Goal: Information Seeking & Learning: Learn about a topic

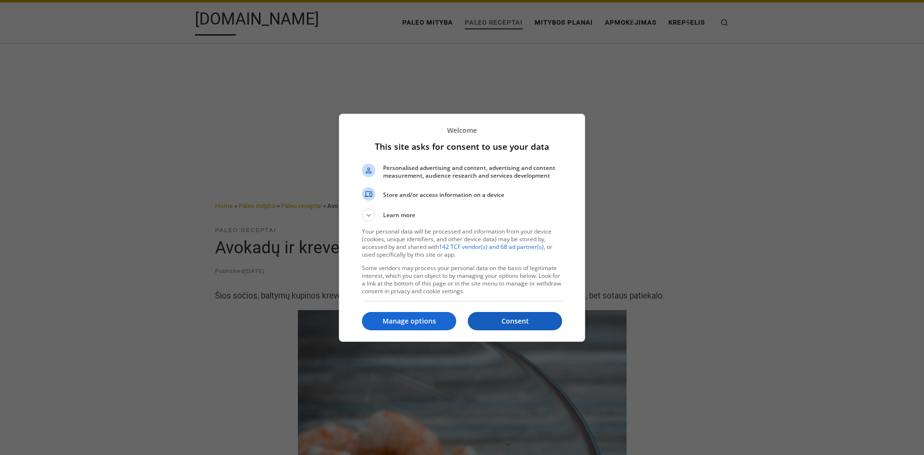
click at [533, 319] on p "Consent" at bounding box center [515, 321] width 94 height 10
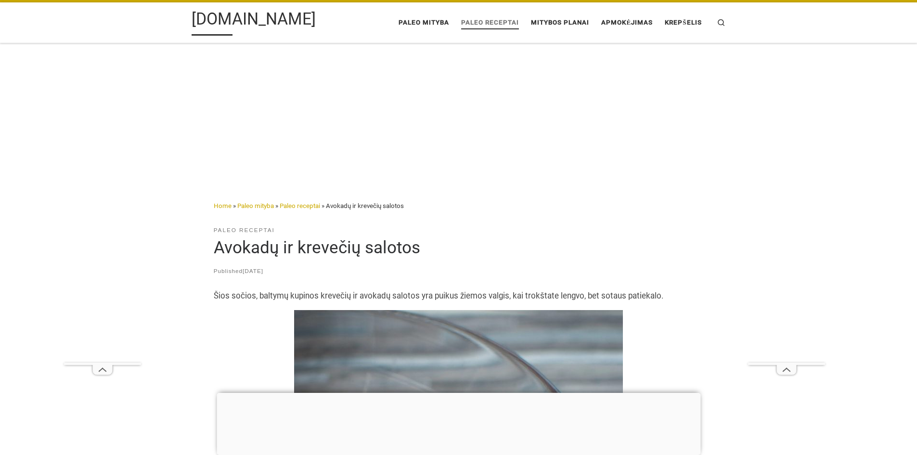
click at [495, 22] on span "Paleo receptai" at bounding box center [490, 21] width 58 height 17
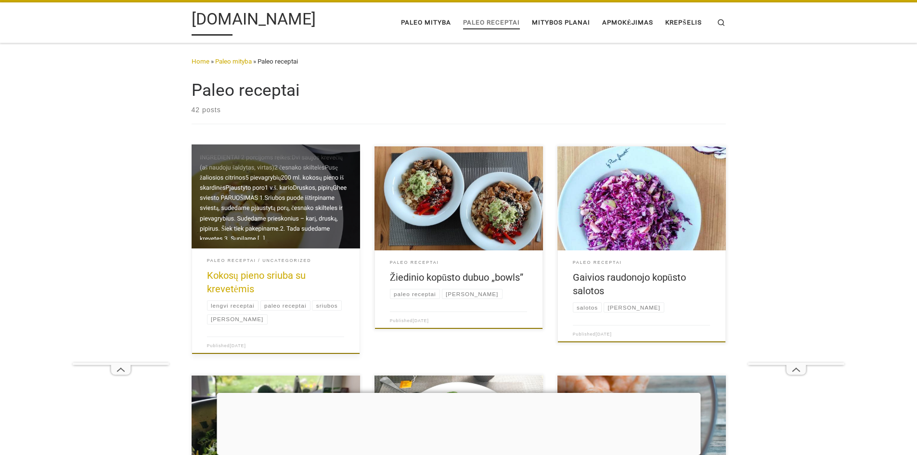
click at [280, 275] on link "Kokosų pieno sriuba su krevetėmis" at bounding box center [256, 282] width 99 height 25
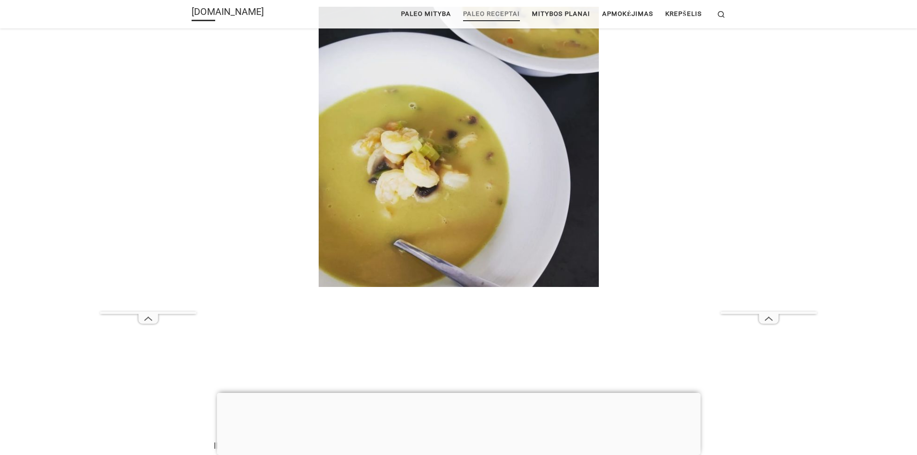
scroll to position [135, 0]
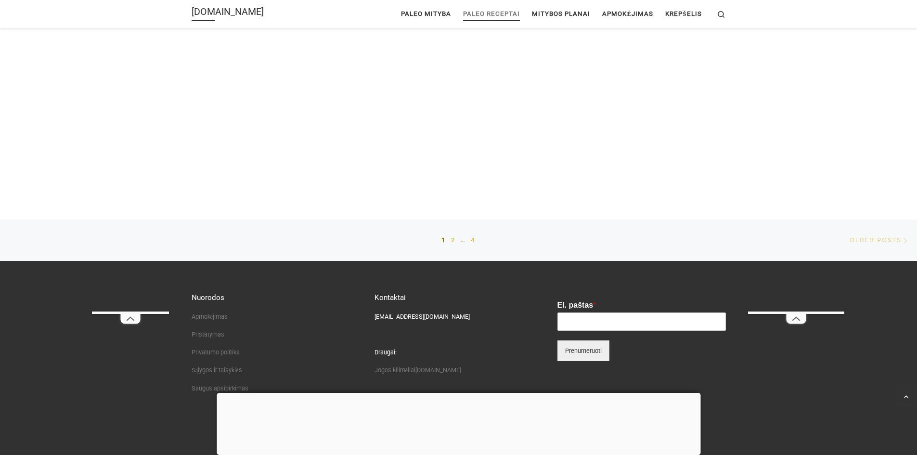
scroll to position [1329, 0]
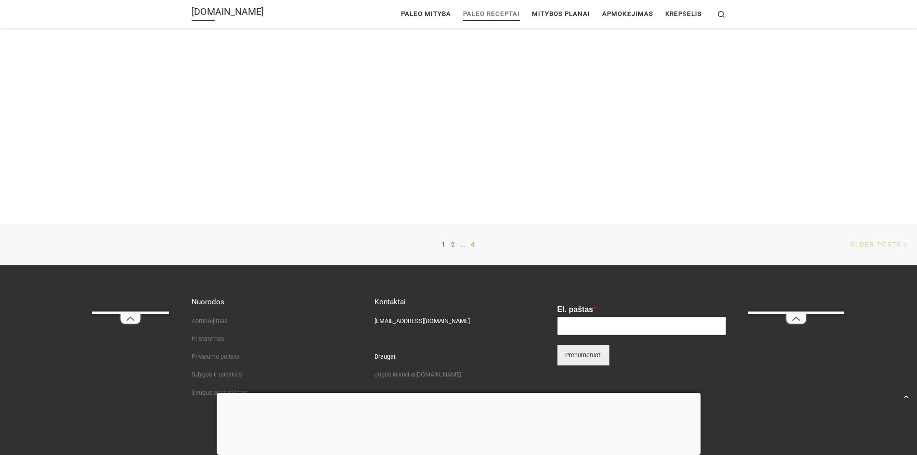
click at [454, 245] on link "2" at bounding box center [453, 245] width 5 height 24
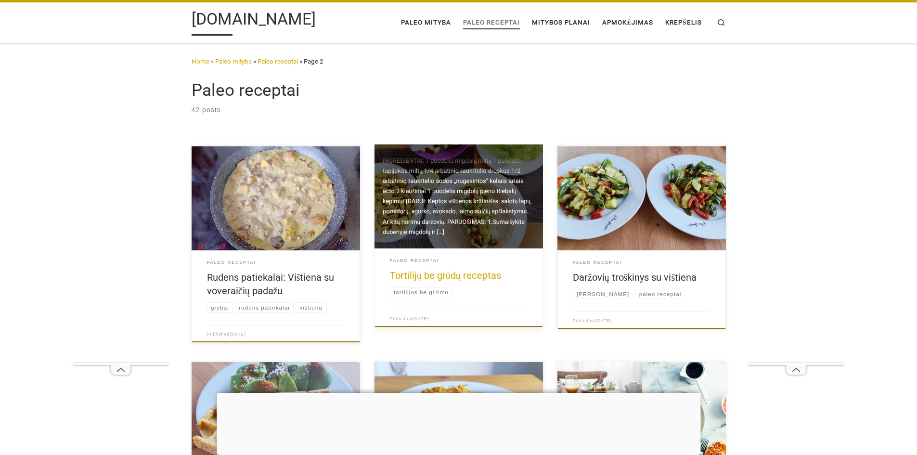
click at [481, 276] on link "Tortilijų be grūdų receptas" at bounding box center [445, 276] width 111 height 12
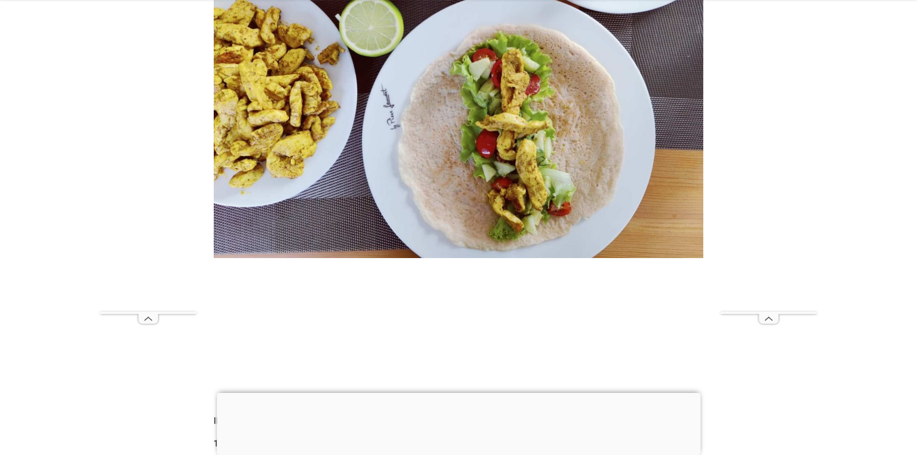
scroll to position [393, 0]
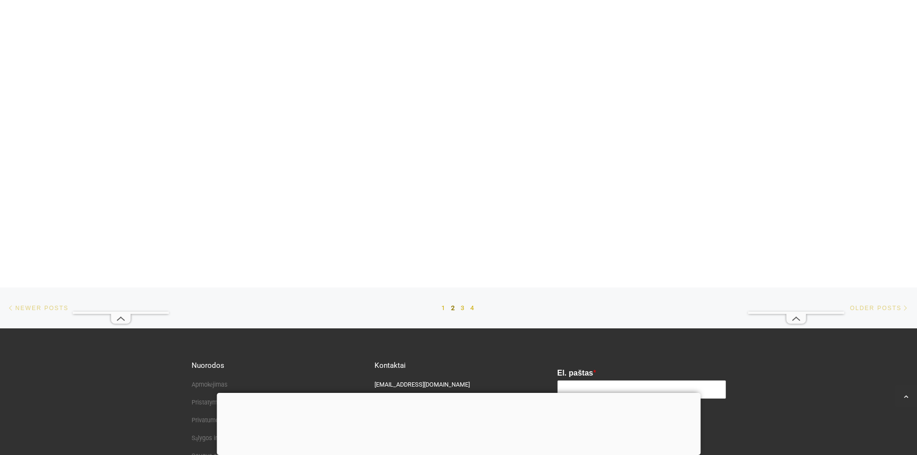
scroll to position [1300, 0]
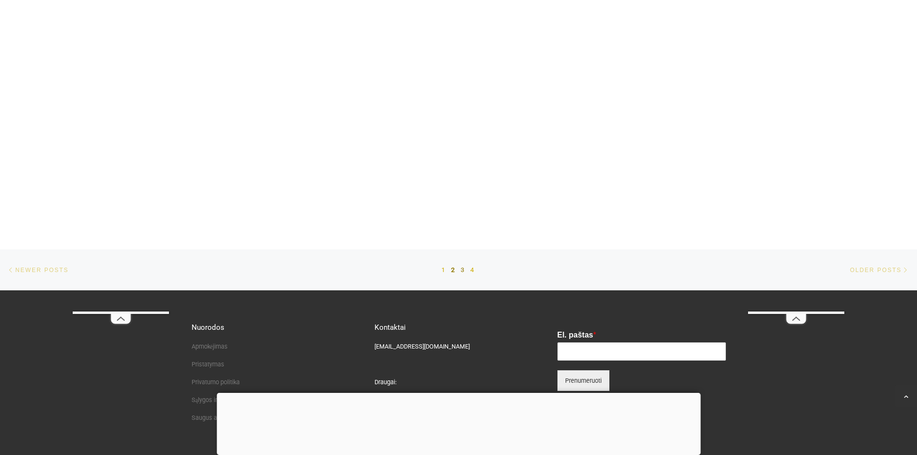
click at [462, 268] on link "3" at bounding box center [463, 270] width 5 height 24
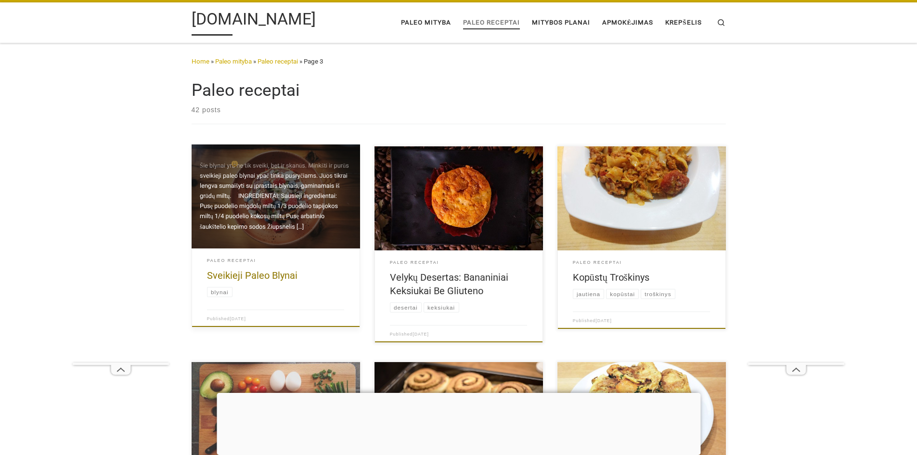
click at [287, 269] on h2 "Sveikieji Paleo Blynai" at bounding box center [276, 275] width 138 height 13
click at [285, 273] on link "Sveikieji Paleo Blynai" at bounding box center [252, 276] width 91 height 12
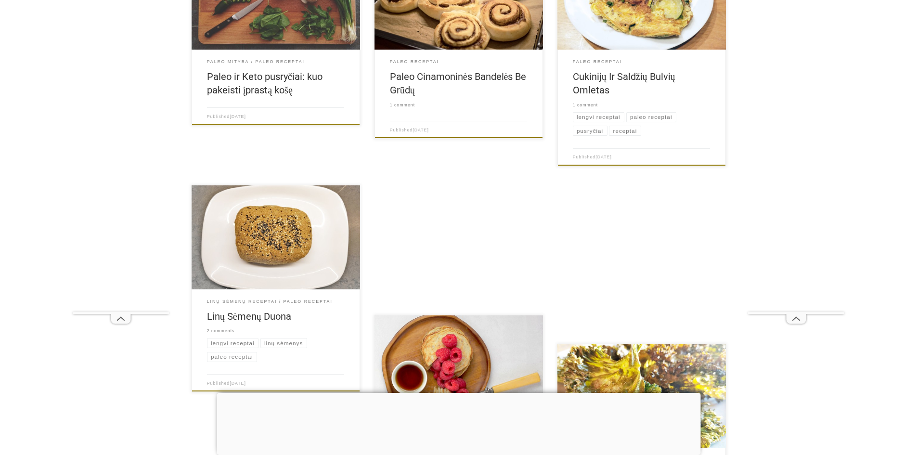
scroll to position [433, 0]
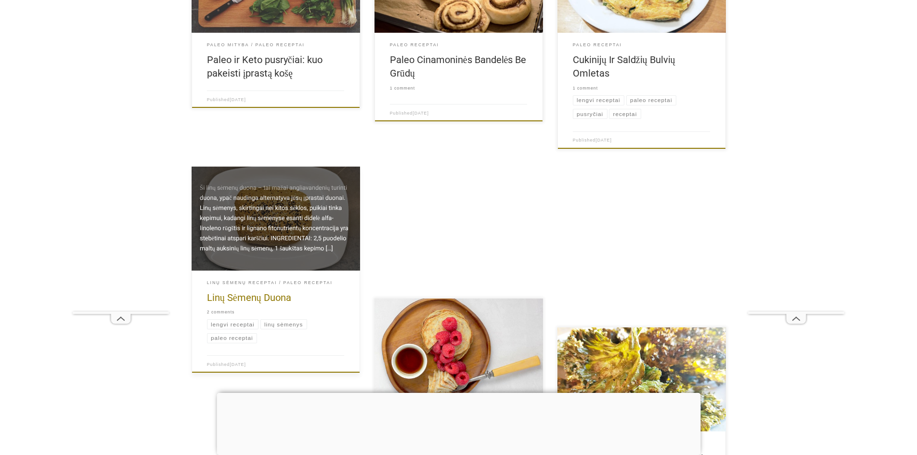
click at [278, 218] on link at bounding box center [276, 219] width 169 height 104
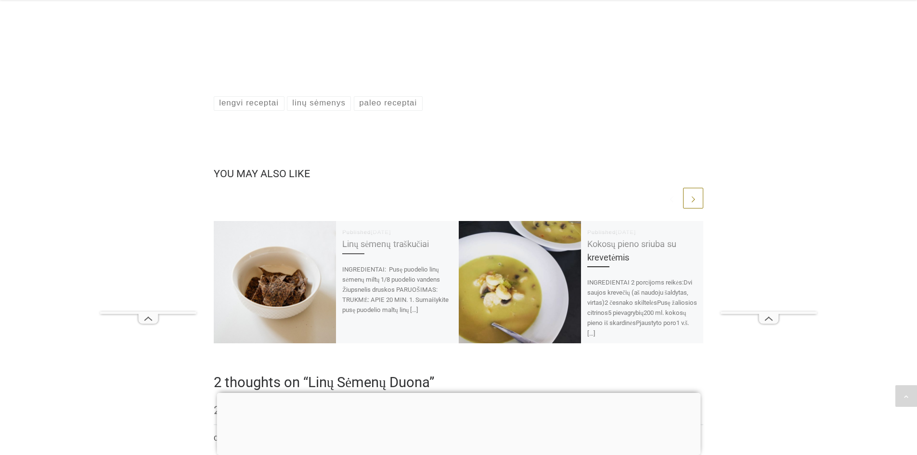
scroll to position [1155, 0]
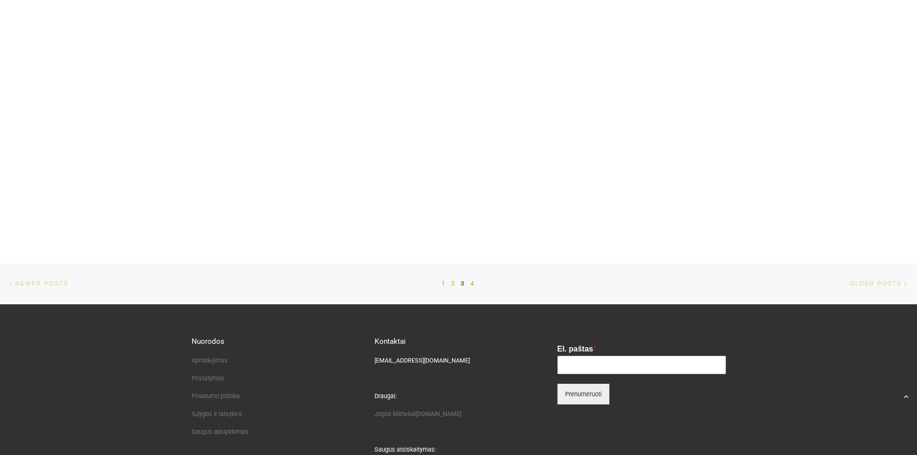
scroll to position [1184, 0]
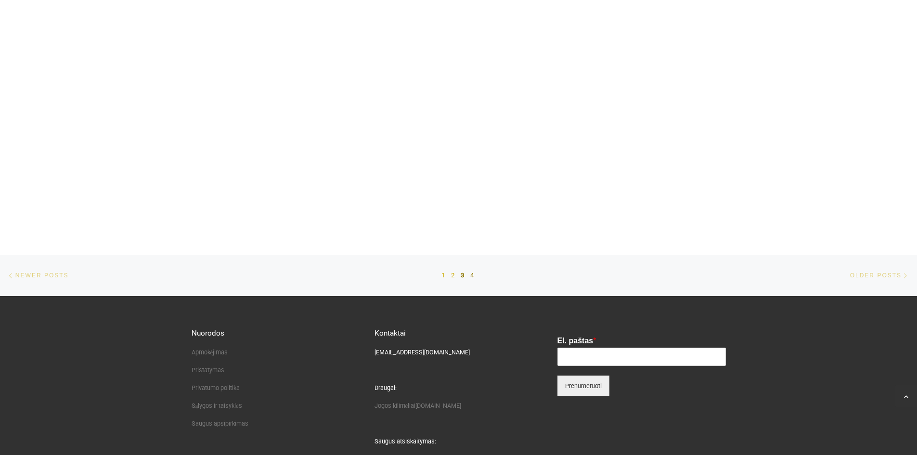
click at [471, 275] on link "4" at bounding box center [472, 275] width 5 height 24
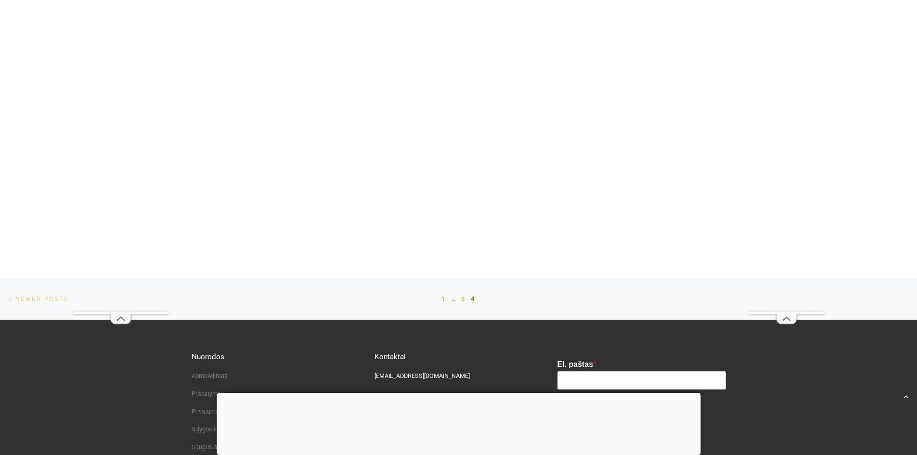
scroll to position [722, 0]
